Goal: Check status

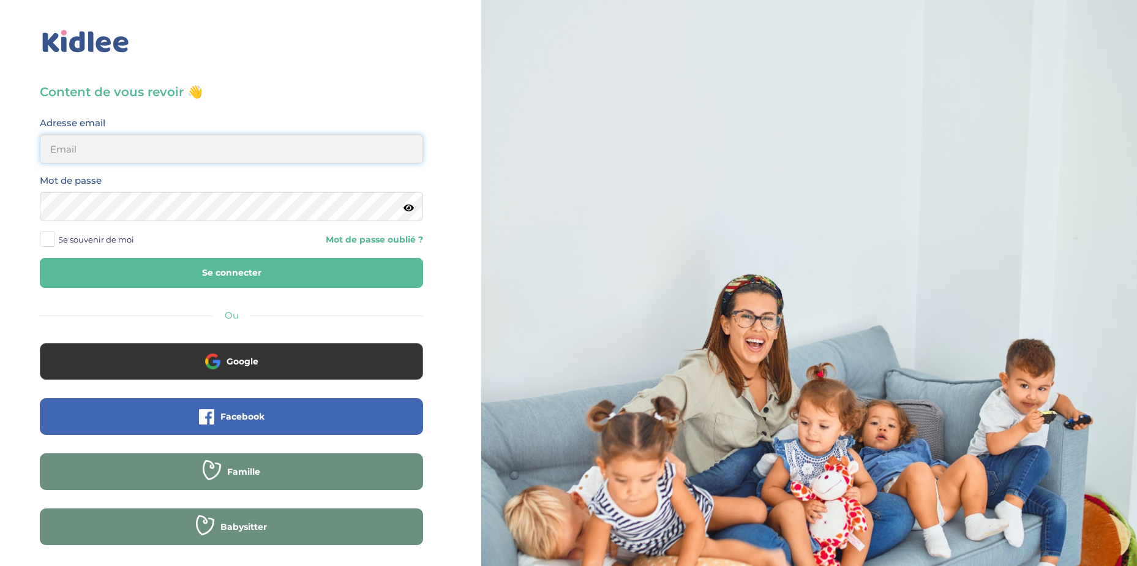
click at [227, 140] on input "email" at bounding box center [231, 148] width 383 height 29
type input "[EMAIL_ADDRESS][DOMAIN_NAME]"
click at [40, 258] on button "Se connecter" at bounding box center [231, 273] width 383 height 30
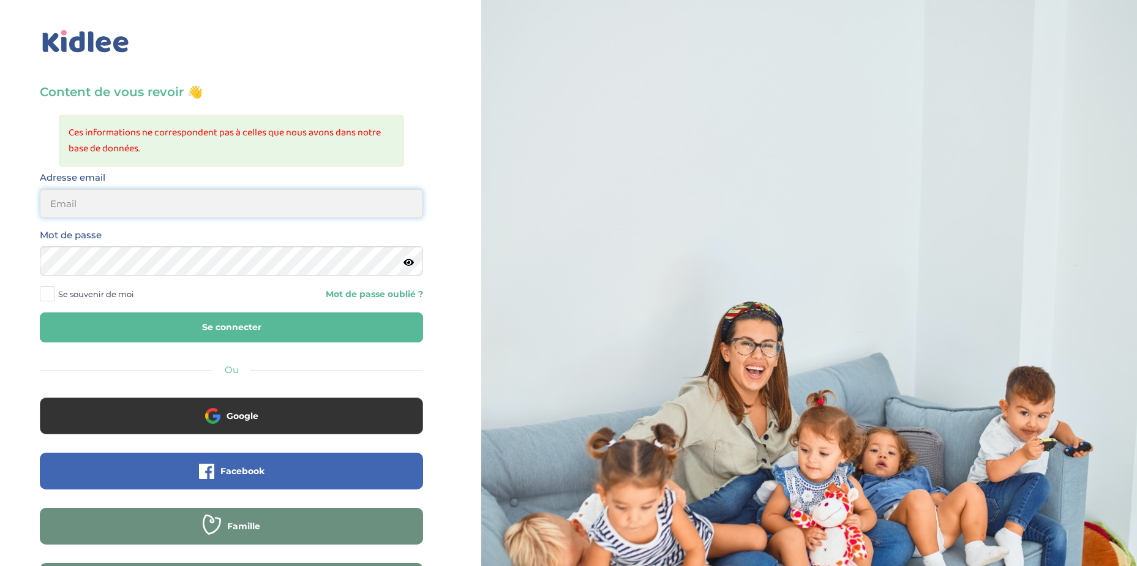
click at [137, 208] on input "email" at bounding box center [231, 203] width 383 height 29
type input "[EMAIL_ADDRESS][DOMAIN_NAME]"
click at [40, 312] on button "Se connecter" at bounding box center [231, 327] width 383 height 30
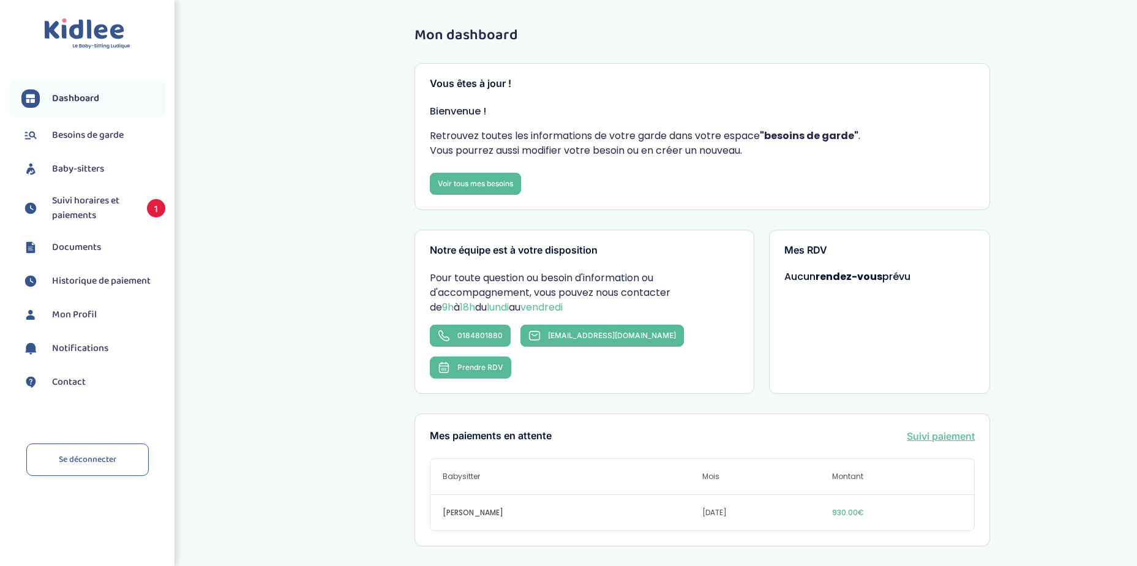
click at [78, 202] on span "Suivi horaires et paiements" at bounding box center [93, 207] width 83 height 29
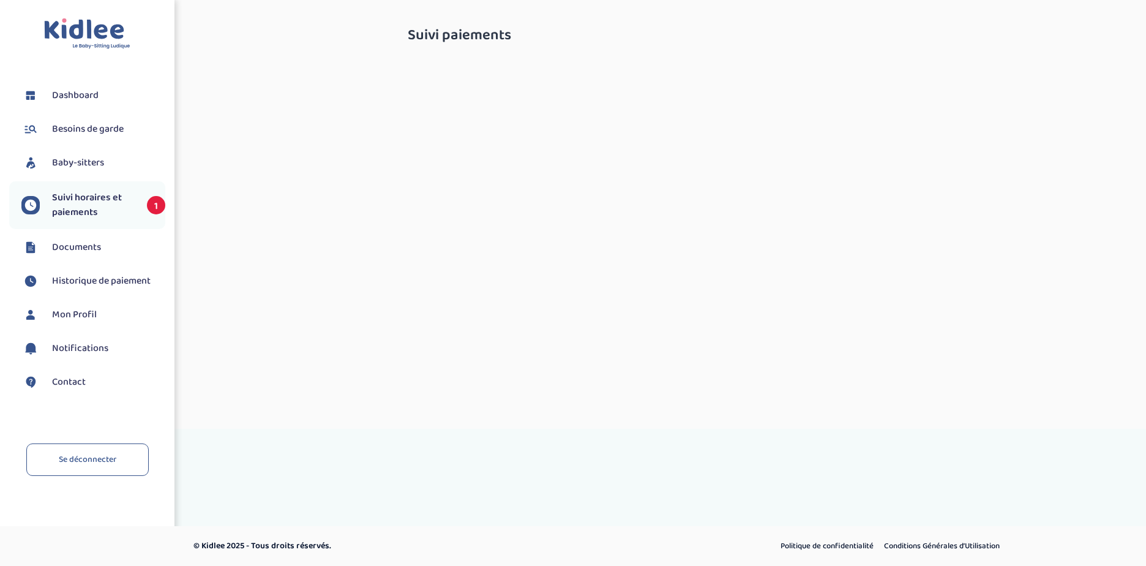
select select "septembre 2025"
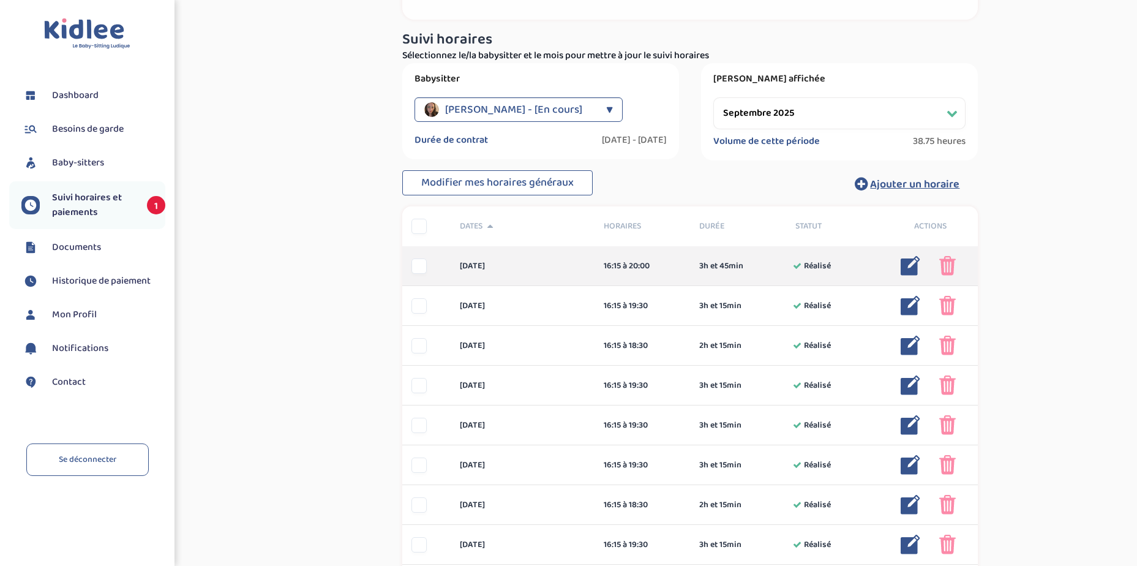
scroll to position [61, 0]
